Goal: Task Accomplishment & Management: Use online tool/utility

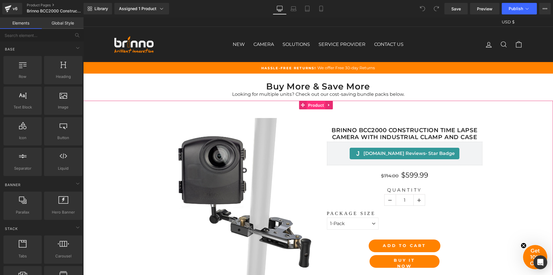
click at [318, 106] on span "Product" at bounding box center [316, 105] width 19 height 9
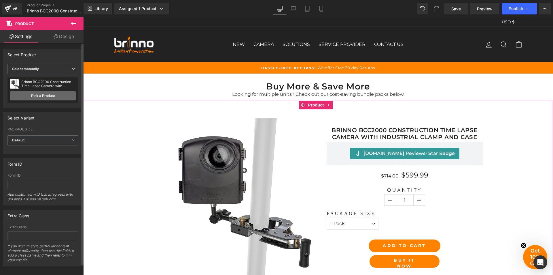
click at [45, 95] on link "Pick a Product" at bounding box center [43, 95] width 66 height 9
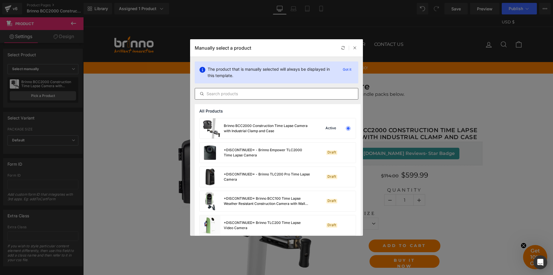
click at [254, 92] on input "text" at bounding box center [276, 93] width 163 height 7
click at [256, 93] on input "text" at bounding box center [276, 93] width 163 height 7
paste input "Lorem:-Ipsumd SIT3141 Ametconsecte Adip Elits Doeius temp Incididunt Utlab etd …"
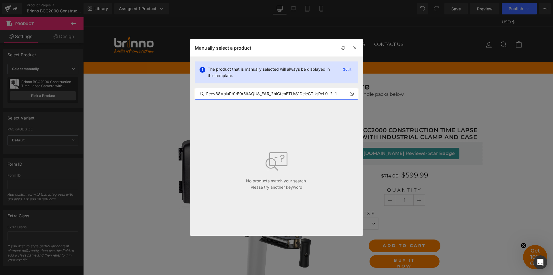
click at [268, 95] on input "text" at bounding box center [276, 93] width 163 height 7
paste input "Brinno BCC2000 Construction Time Lapse Camera with Industrial Clamp and Case"
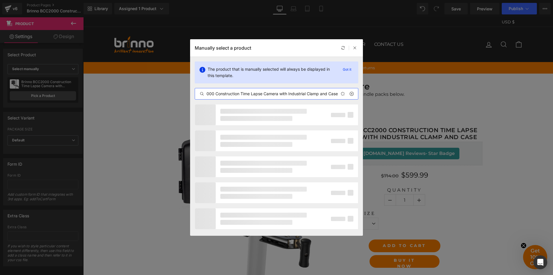
scroll to position [0, 26]
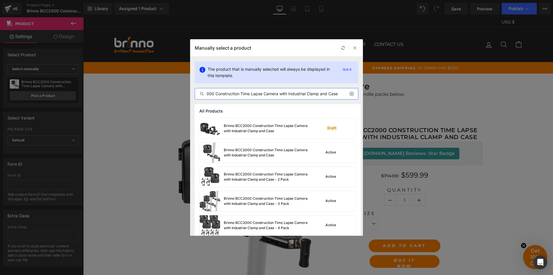
click at [283, 95] on input "Brinno BCC2000 Construction Time Lapse Camera with Industrial Clamp and Case" at bounding box center [276, 93] width 163 height 7
type input "Brinno BCC2000 Construction Time Lapse Camera with Industrial Clamp and Case"
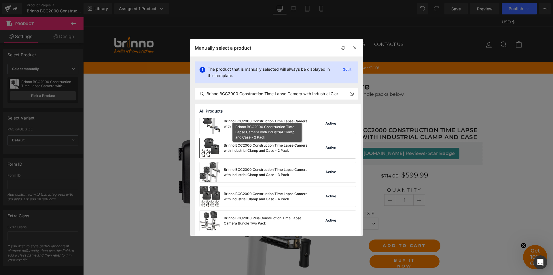
scroll to position [0, 0]
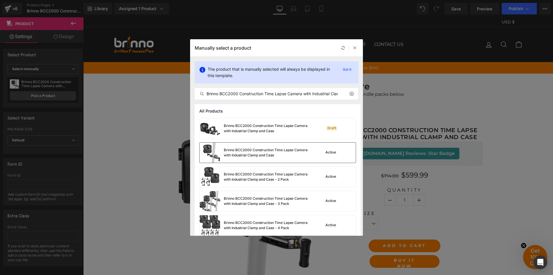
click at [295, 154] on div "Brinno BCC2000 Construction Time Lapse Camera with Industrial Clamp and Case" at bounding box center [267, 152] width 86 height 10
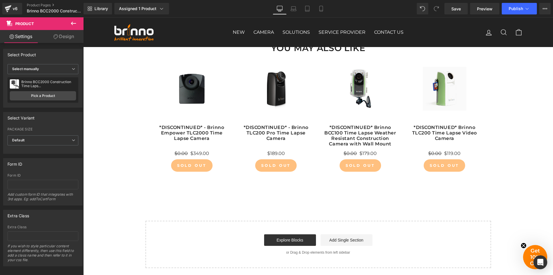
scroll to position [1153, 0]
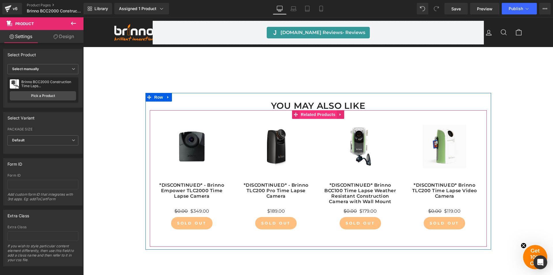
click at [319, 113] on span "Related Products" at bounding box center [318, 114] width 37 height 9
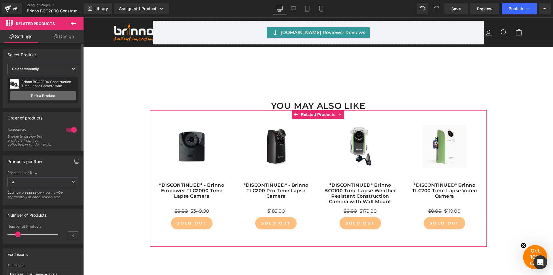
click at [32, 94] on link "Pick a Product" at bounding box center [43, 95] width 66 height 9
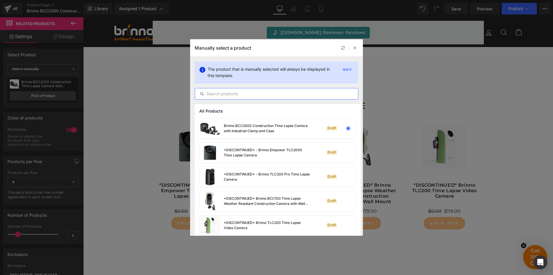
click at [259, 94] on input "text" at bounding box center [276, 93] width 163 height 7
paste input "Brinno BCC2000 Construction Time Lapse Camera with Industrial Clamp and Case"
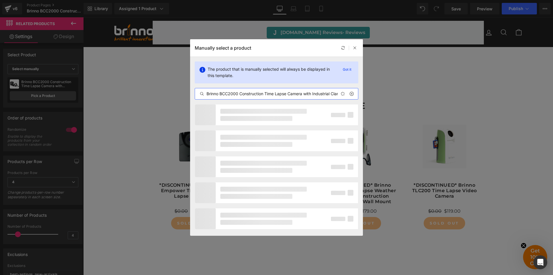
scroll to position [0, 26]
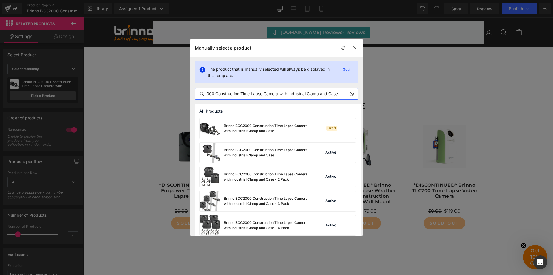
type input "Brinno BCC2000 Construction Time Lapse Camera with Industrial Clamp and Case"
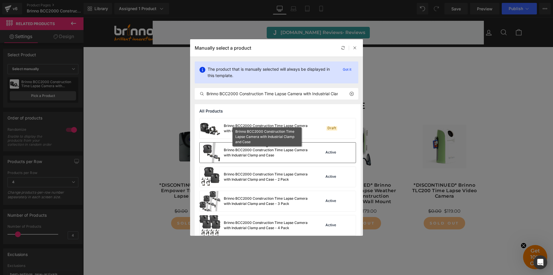
click at [275, 152] on div "Brinno BCC2000 Construction Time Lapse Camera with Industrial Clamp and Case" at bounding box center [267, 152] width 86 height 10
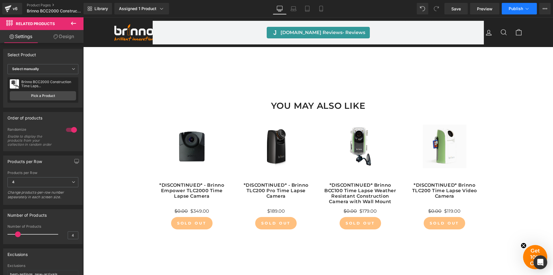
click at [521, 9] on span "Publish" at bounding box center [516, 8] width 14 height 5
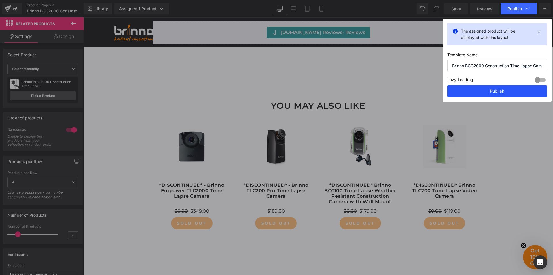
drag, startPoint x: 486, startPoint y: 91, endPoint x: 287, endPoint y: 3, distance: 217.7
click at [486, 91] on button "Publish" at bounding box center [498, 91] width 100 height 12
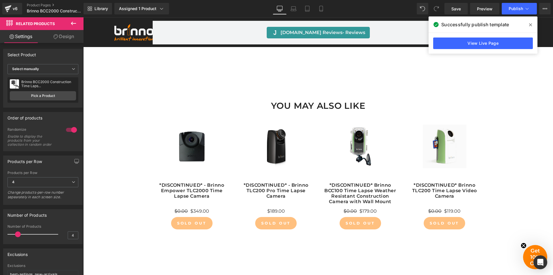
click at [530, 25] on icon at bounding box center [530, 24] width 3 height 5
